Goal: Transaction & Acquisition: Purchase product/service

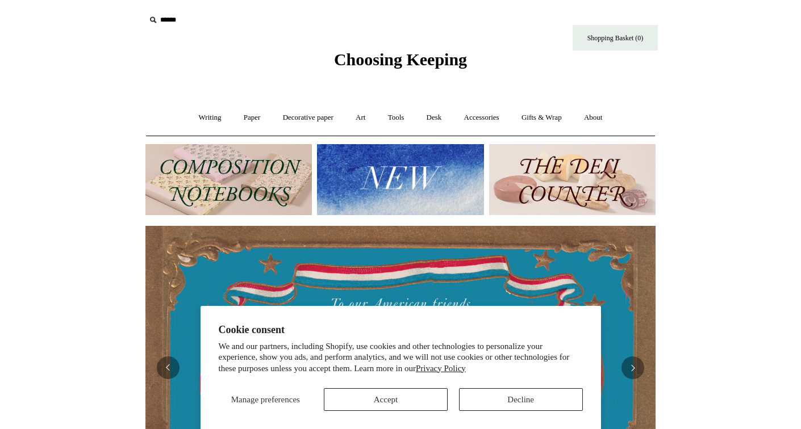
click at [502, 399] on button "Decline" at bounding box center [521, 400] width 124 height 23
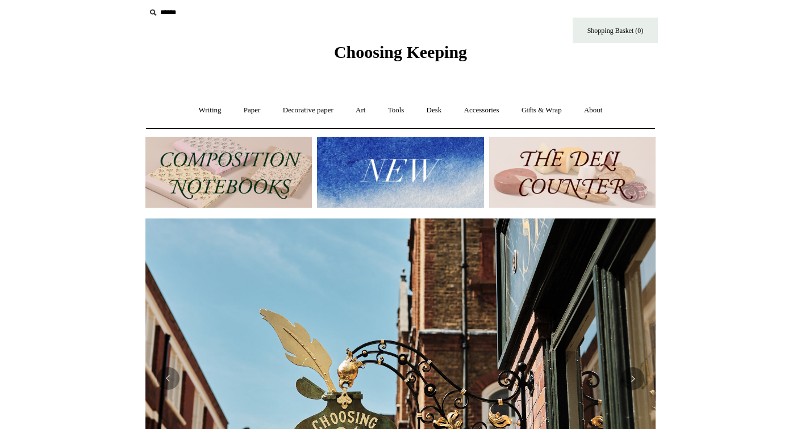
scroll to position [5, 0]
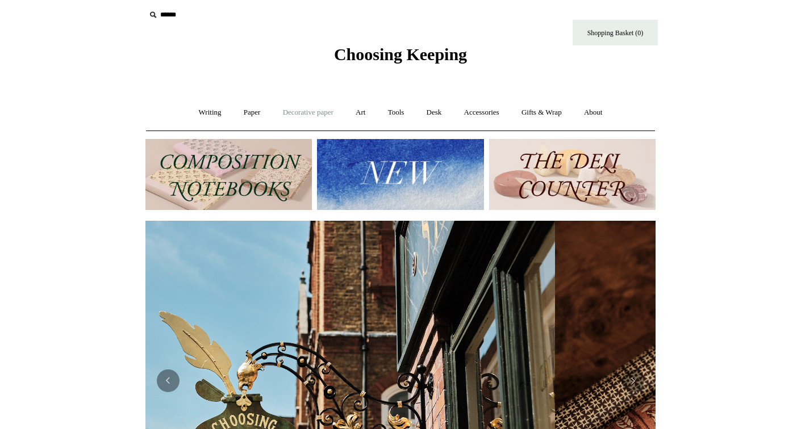
click at [302, 111] on link "Decorative paper +" at bounding box center [308, 113] width 71 height 30
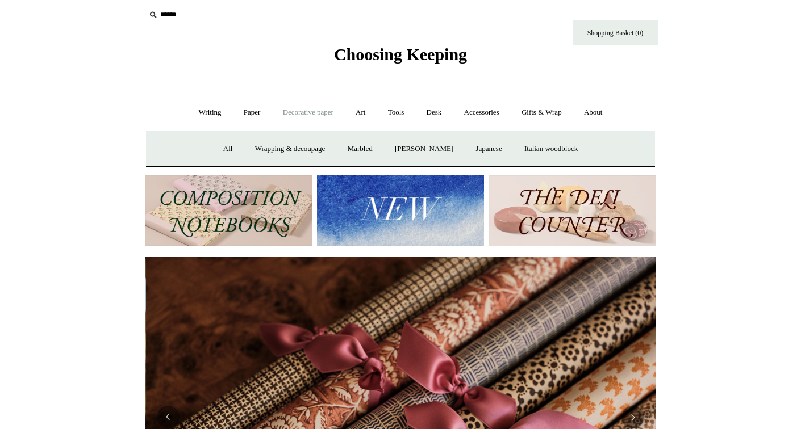
scroll to position [0, 1020]
click at [289, 149] on link "Wrapping & decoupage" at bounding box center [290, 149] width 91 height 30
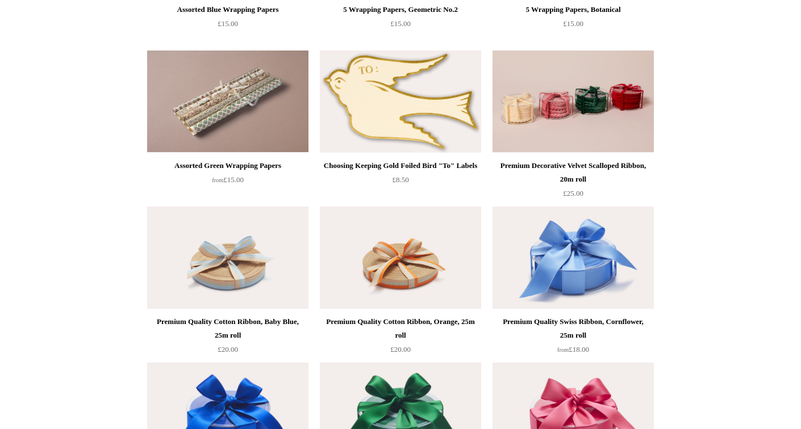
scroll to position [1382, 0]
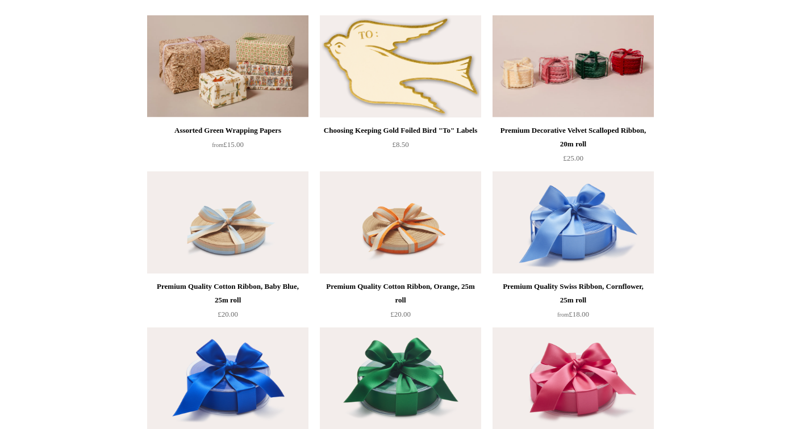
click at [227, 81] on img at bounding box center [227, 66] width 161 height 102
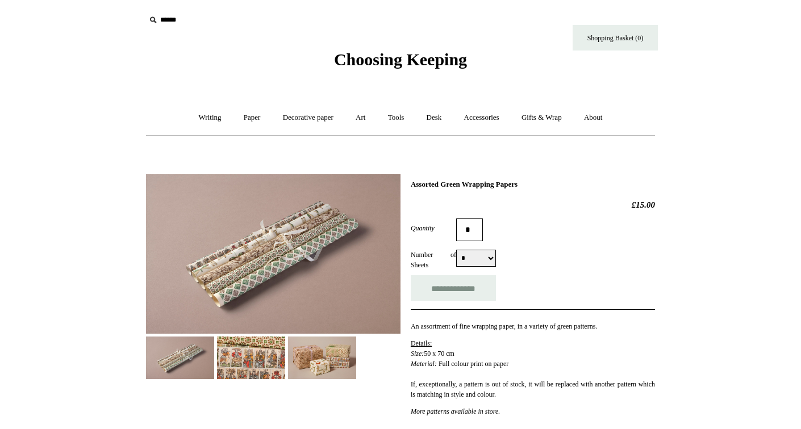
click at [304, 248] on img at bounding box center [273, 254] width 254 height 160
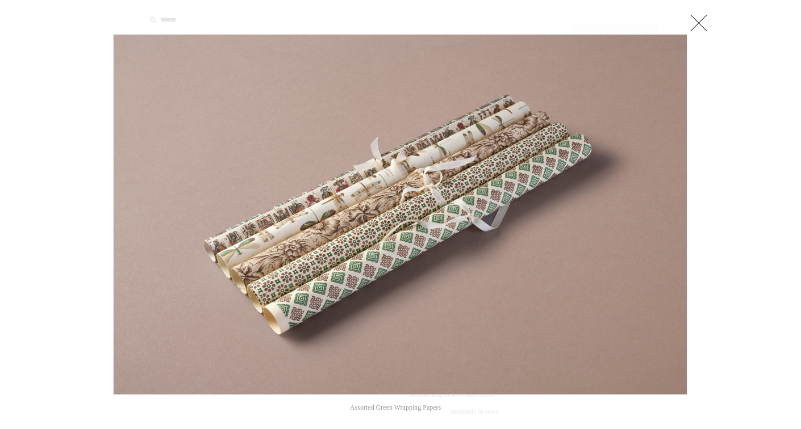
click at [325, 210] on img at bounding box center [400, 215] width 573 height 360
click at [698, 30] on link at bounding box center [698, 22] width 23 height 23
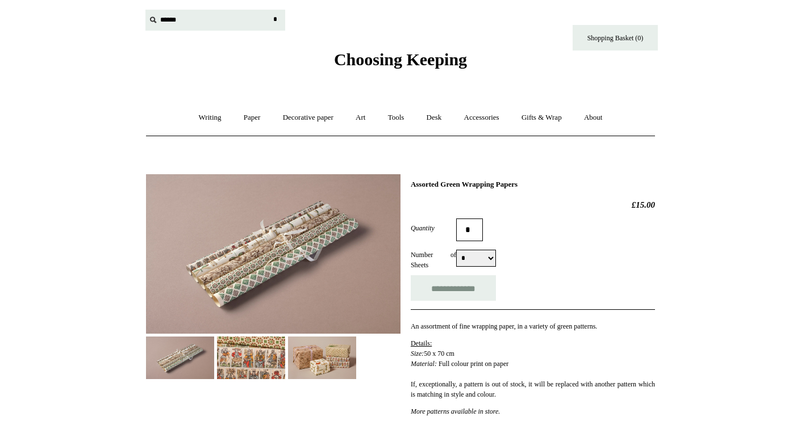
click at [165, 19] on input "text" at bounding box center [215, 20] width 140 height 21
type input "*********"
click at [275, 19] on input "*" at bounding box center [274, 20] width 11 height 20
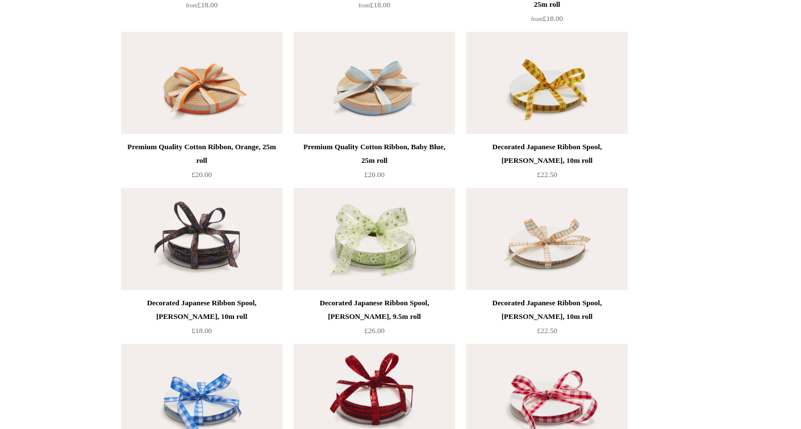
scroll to position [1878, 0]
